Goal: Information Seeking & Learning: Learn about a topic

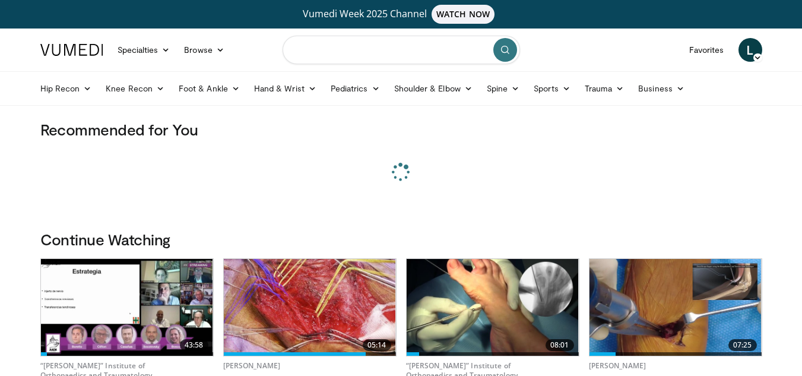
click at [423, 47] on input "Search topics, interventions" at bounding box center [402, 50] width 238 height 29
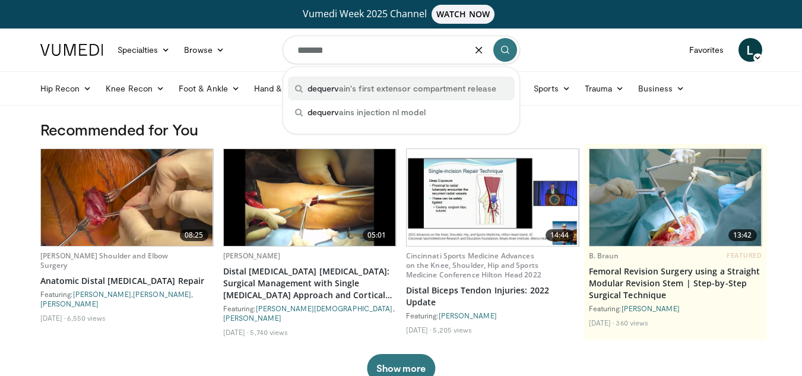
click at [408, 90] on span "dequerv ain's first extensor compartment release" at bounding box center [402, 89] width 189 height 12
type input "**********"
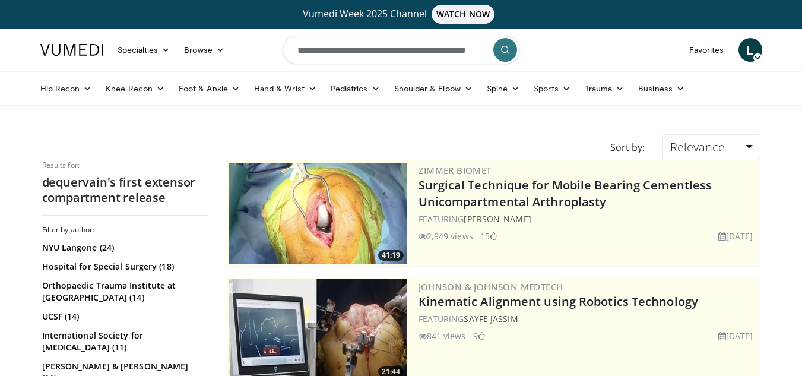
click at [509, 52] on icon "submit" at bounding box center [506, 50] width 10 height 10
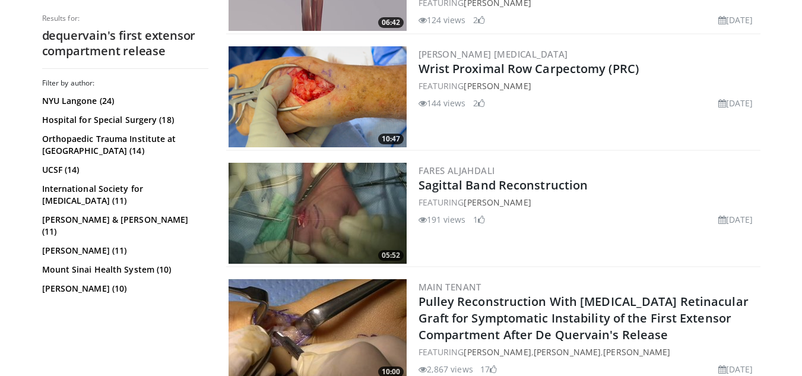
scroll to position [954, 0]
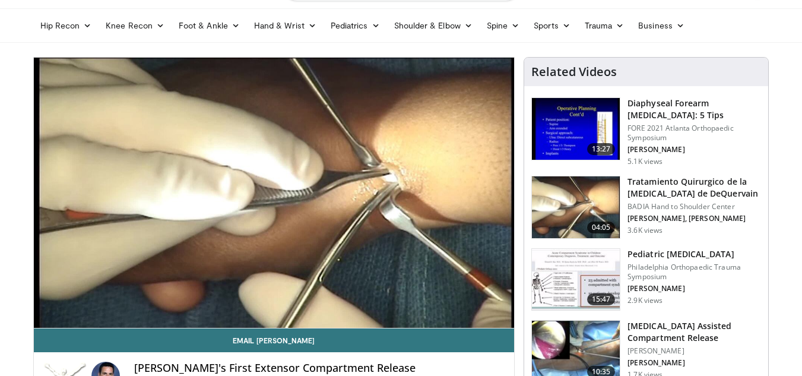
scroll to position [87, 0]
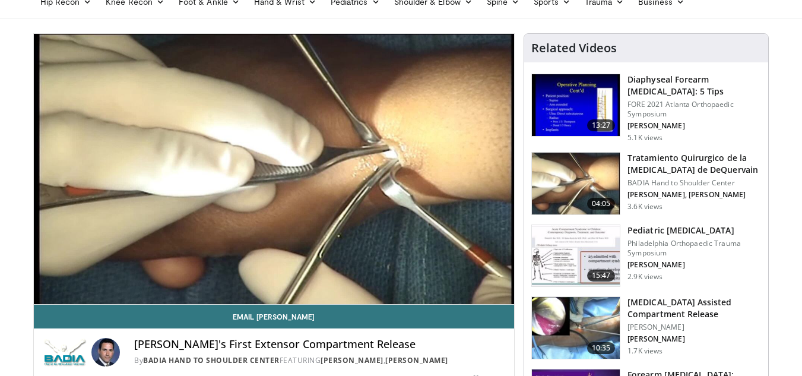
click at [347, 329] on div "Dequervain's First Extensor Compartment Release By BADIA Hand to Shoulder Cente…" at bounding box center [274, 348] width 481 height 40
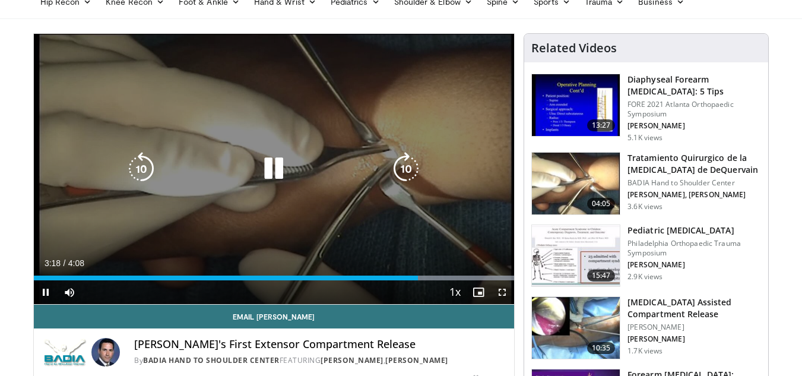
click at [263, 154] on icon "Video Player" at bounding box center [273, 168] width 33 height 33
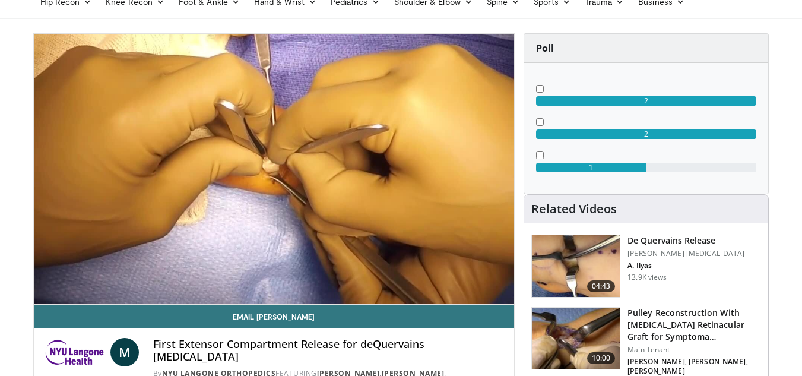
scroll to position [107, 0]
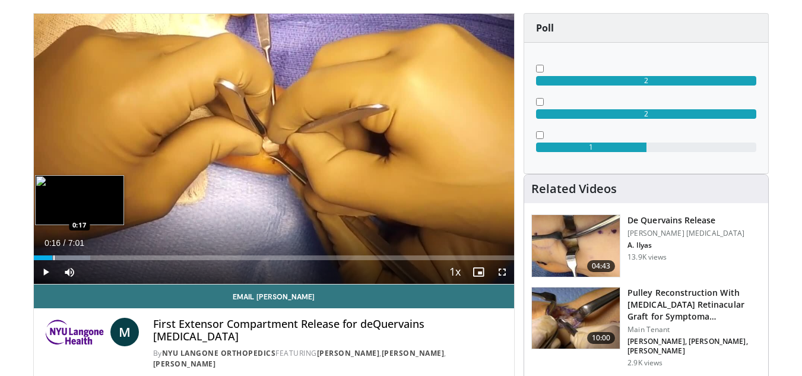
click at [52, 256] on div "Loaded : 11.76% 0:16 0:17" at bounding box center [274, 257] width 481 height 5
click at [67, 255] on div "Progress Bar" at bounding box center [67, 257] width 1 height 5
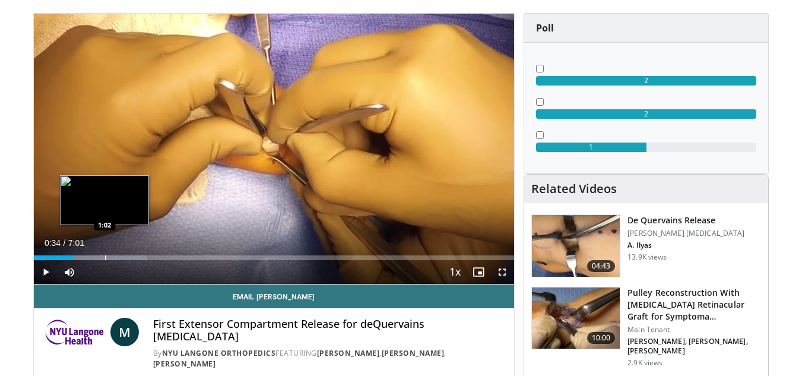
click at [104, 257] on div "Loaded : 23.54% 0:34 1:02" at bounding box center [274, 257] width 481 height 5
click at [100, 257] on div "1:03" at bounding box center [67, 257] width 67 height 5
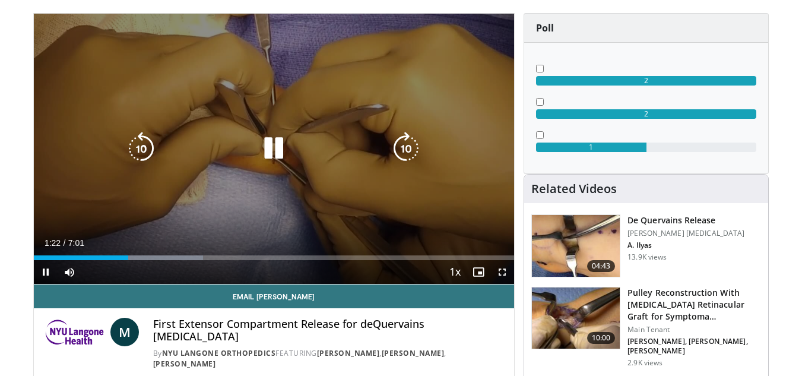
click at [278, 135] on icon "Video Player" at bounding box center [273, 148] width 33 height 33
click at [286, 118] on div "10 seconds Tap to unmute" at bounding box center [274, 149] width 481 height 270
click at [282, 143] on icon "Video Player" at bounding box center [273, 148] width 33 height 33
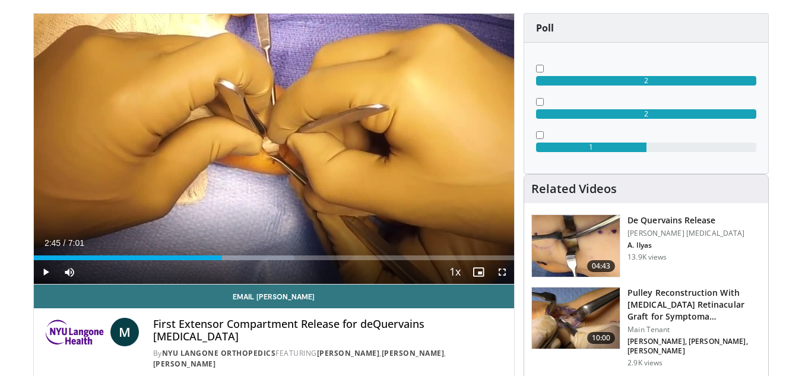
click at [282, 143] on div "10 seconds Tap to unmute" at bounding box center [274, 149] width 481 height 270
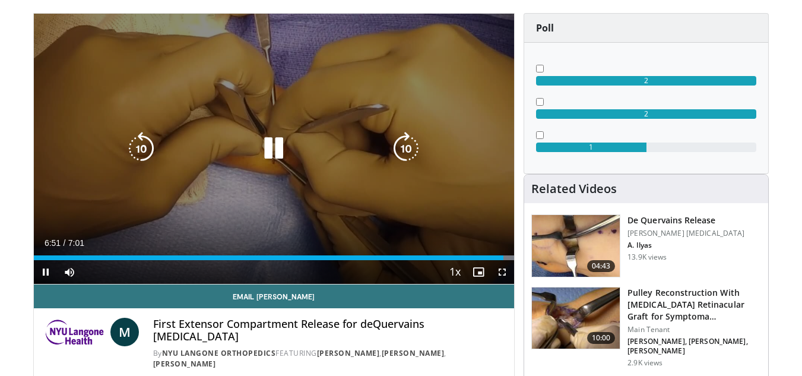
click at [371, 177] on div "10 seconds Tap to unmute" at bounding box center [274, 149] width 481 height 270
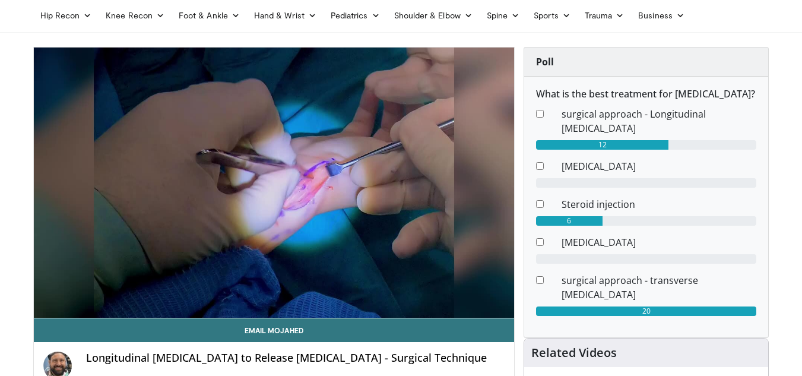
scroll to position [76, 0]
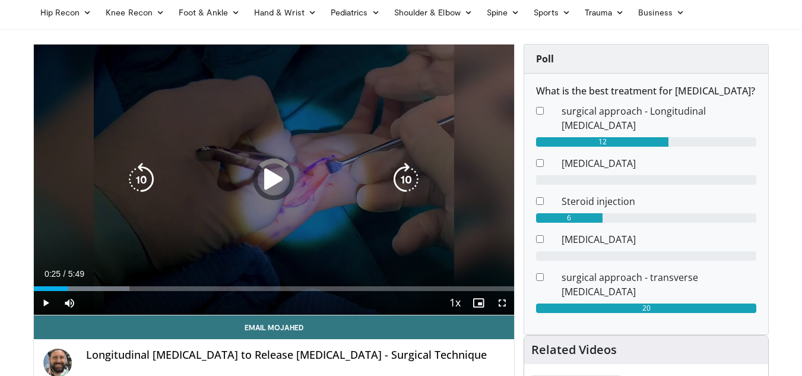
click at [68, 286] on div "Loaded : 19.99% 0:18 1:10" at bounding box center [274, 288] width 481 height 5
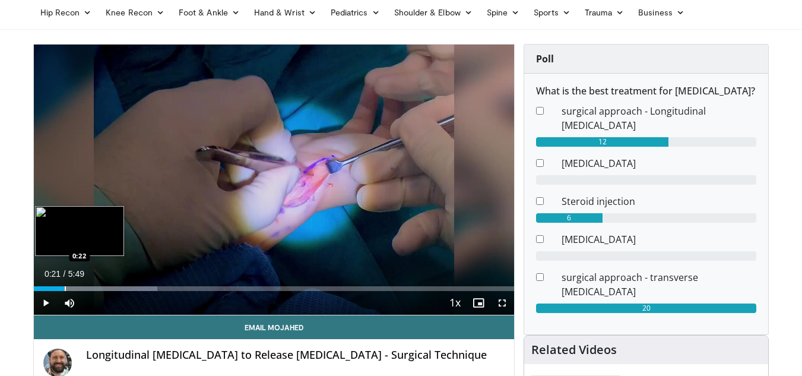
click at [64, 286] on div "0:27" at bounding box center [49, 288] width 30 height 5
